Goal: Find specific page/section: Find specific page/section

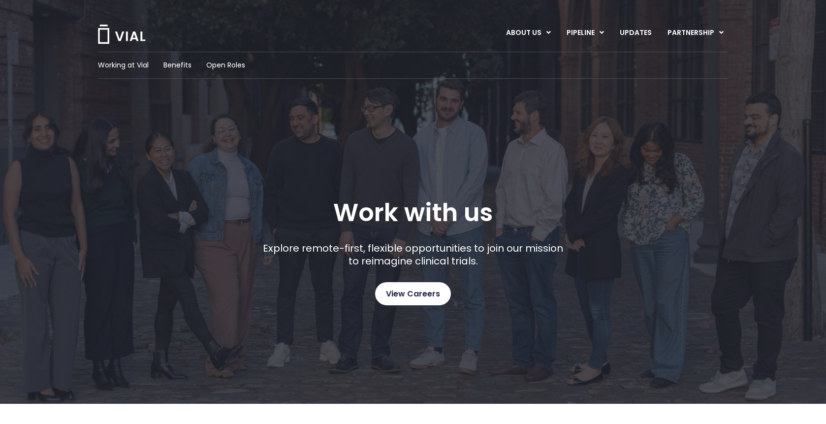
click at [421, 297] on span "View Careers" at bounding box center [413, 293] width 54 height 13
click at [123, 34] on img at bounding box center [121, 34] width 49 height 19
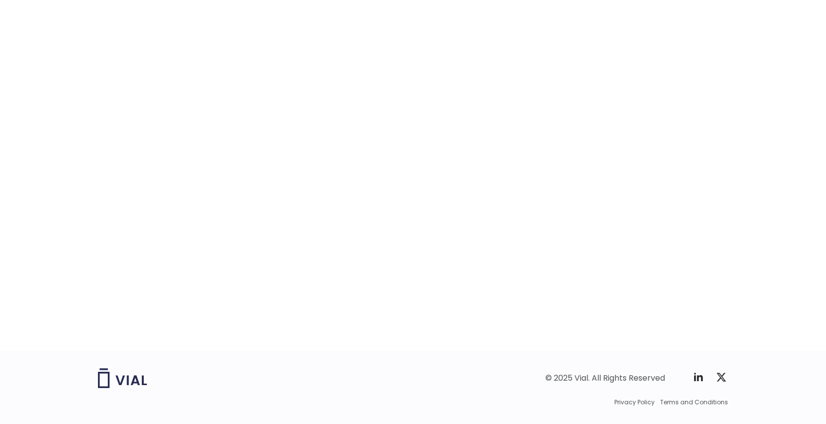
scroll to position [1504, 0]
